Goal: Information Seeking & Learning: Learn about a topic

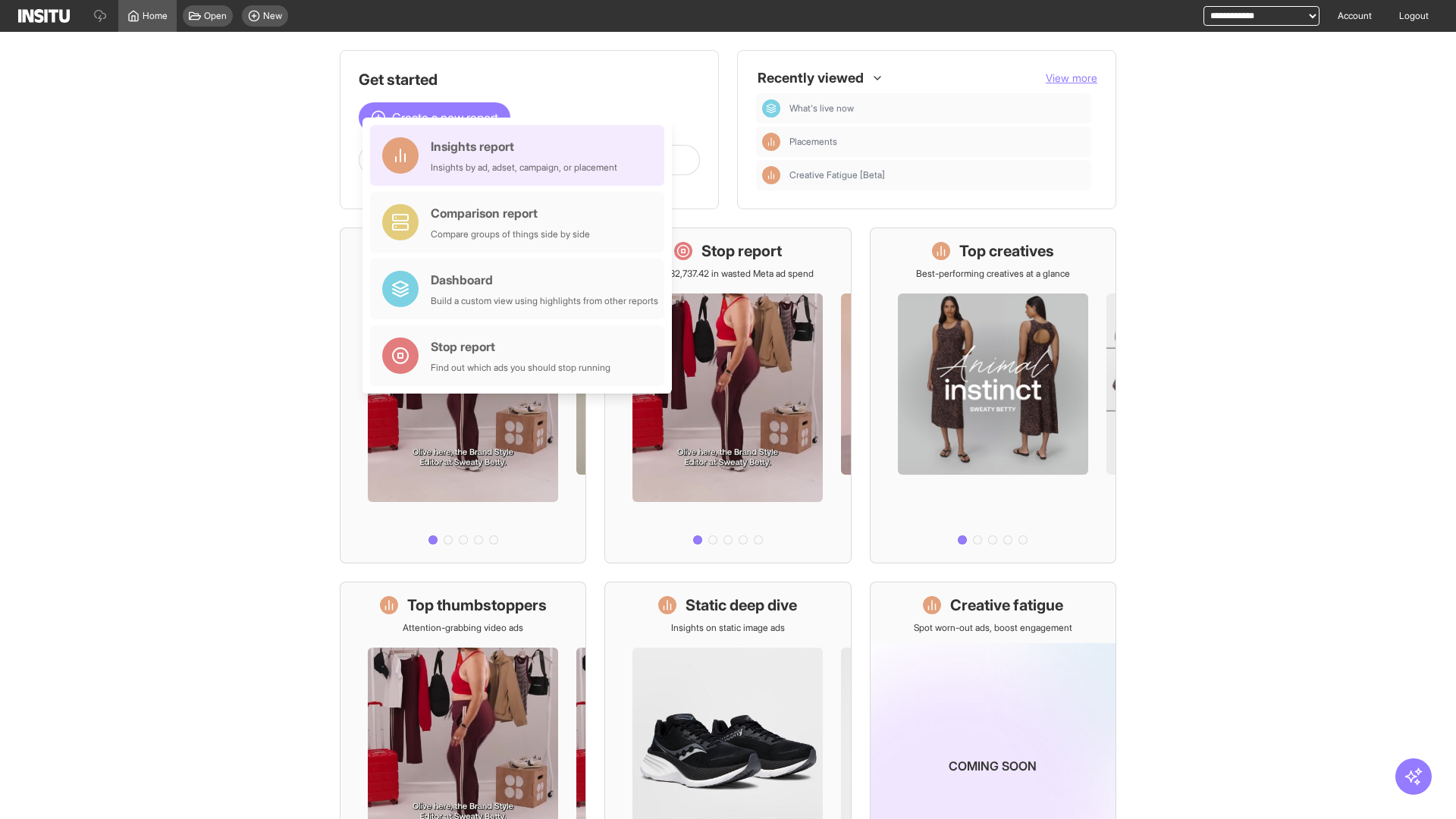
click at [521, 156] on div "Insights report Insights by ad, adset, campaign, or placement" at bounding box center [524, 156] width 187 height 37
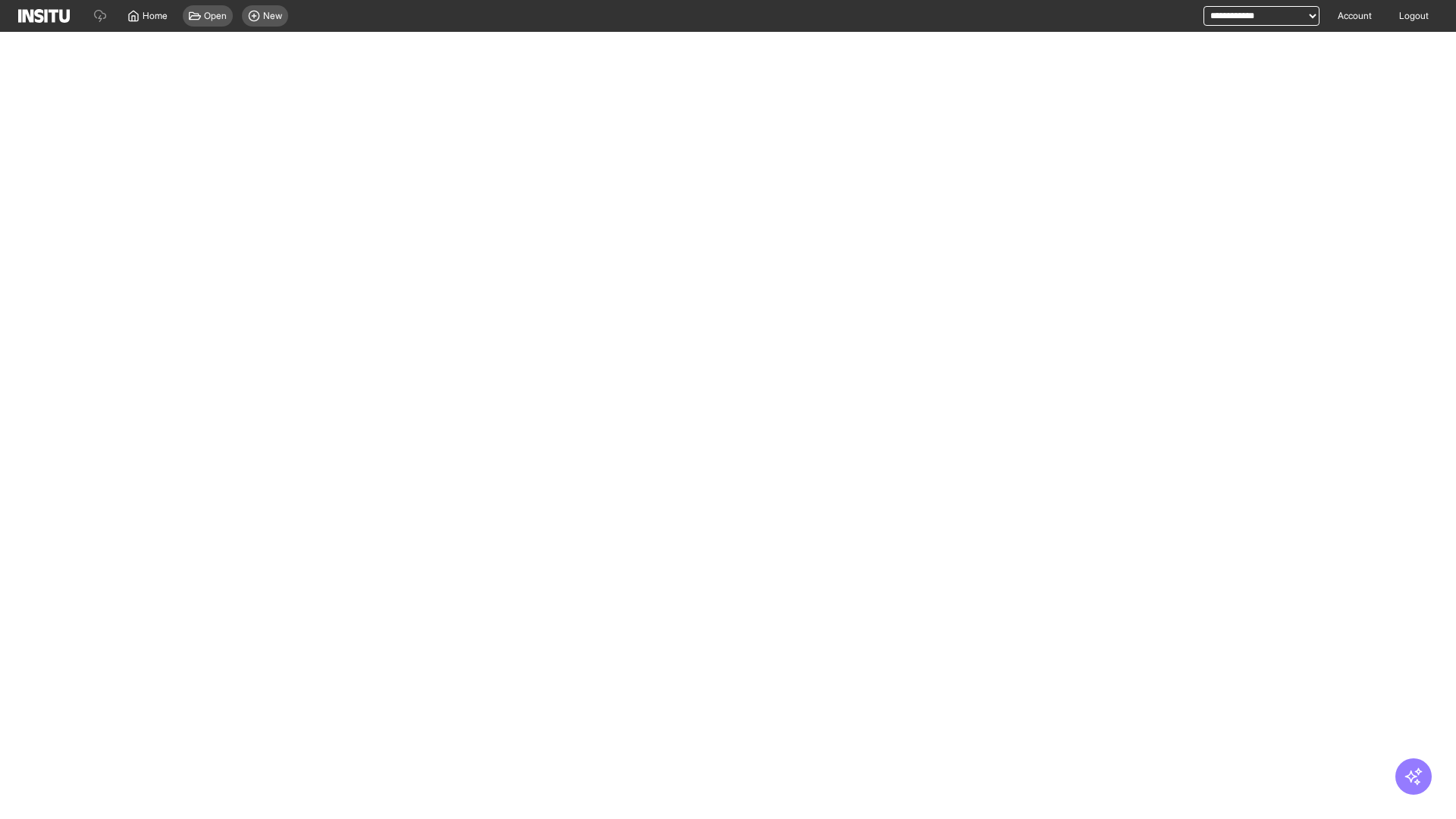
select select "**"
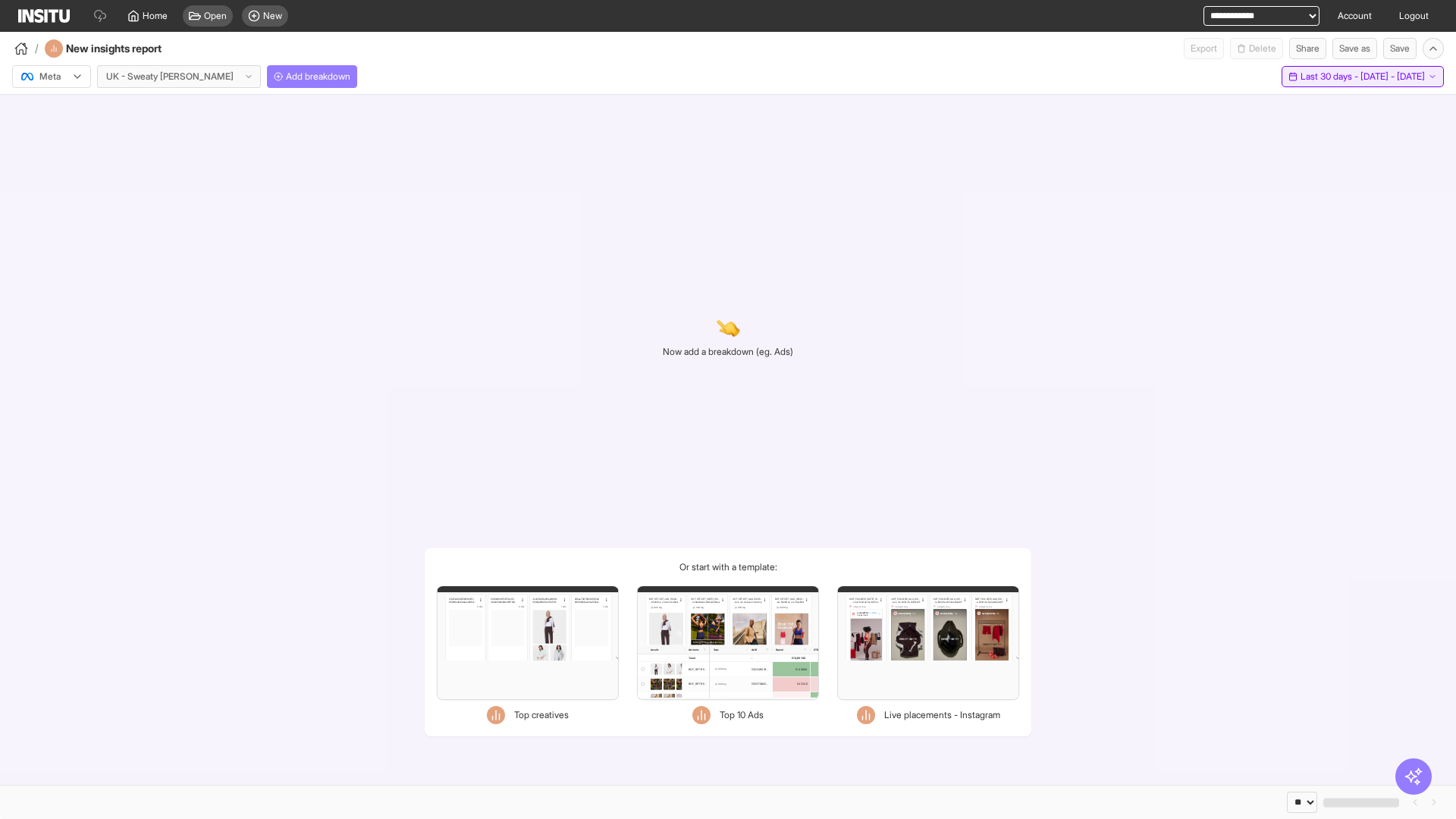
click at [1331, 77] on span "Last 30 days - [DATE] - [DATE]" at bounding box center [1362, 77] width 124 height 13
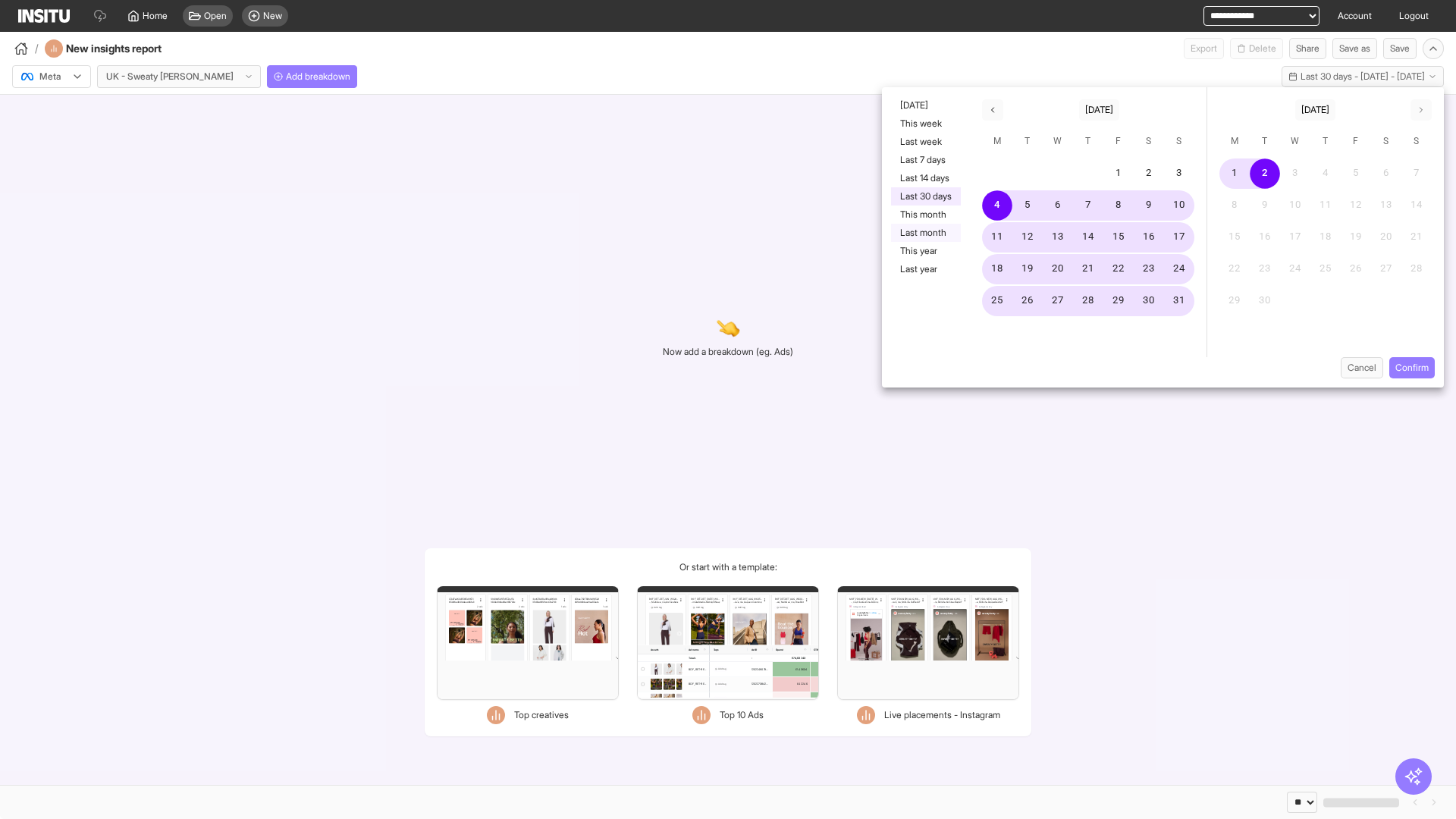
click at [924, 232] on button "Last month" at bounding box center [926, 232] width 70 height 18
